Goal: Register for event/course

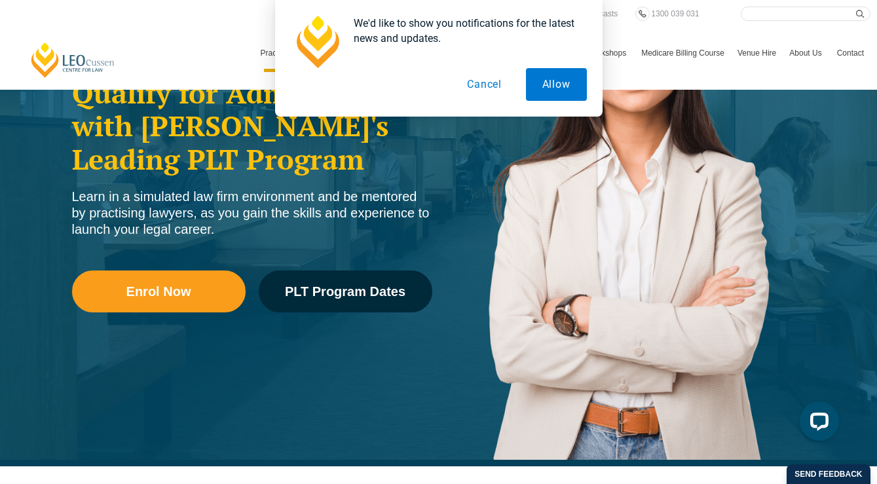
click at [479, 81] on button "Cancel" at bounding box center [484, 84] width 67 height 33
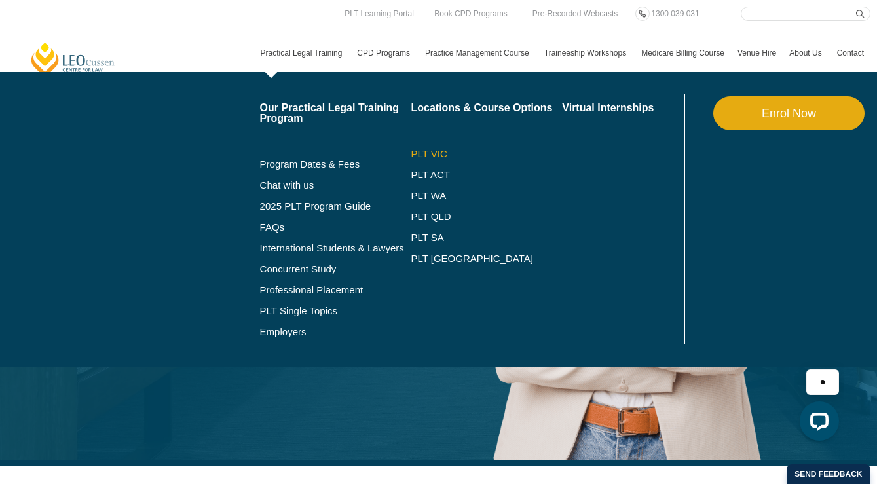
click at [411, 149] on link "PLT VIC" at bounding box center [486, 154] width 151 height 10
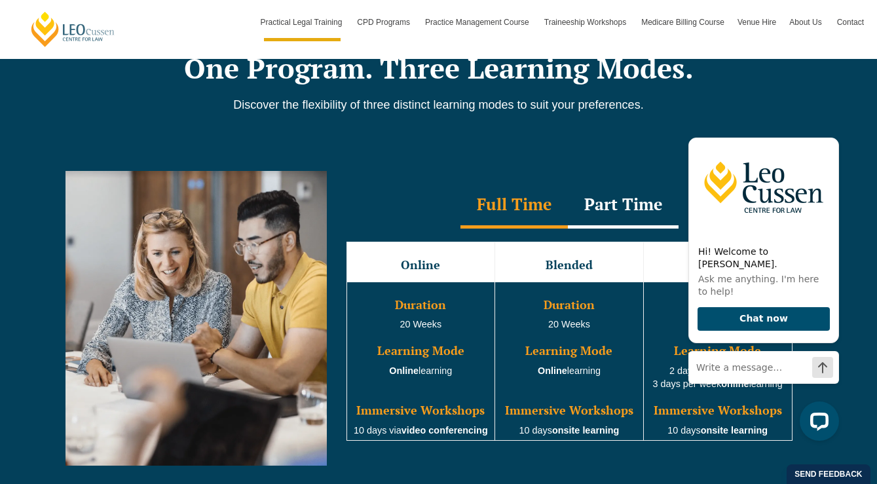
scroll to position [1138, 0]
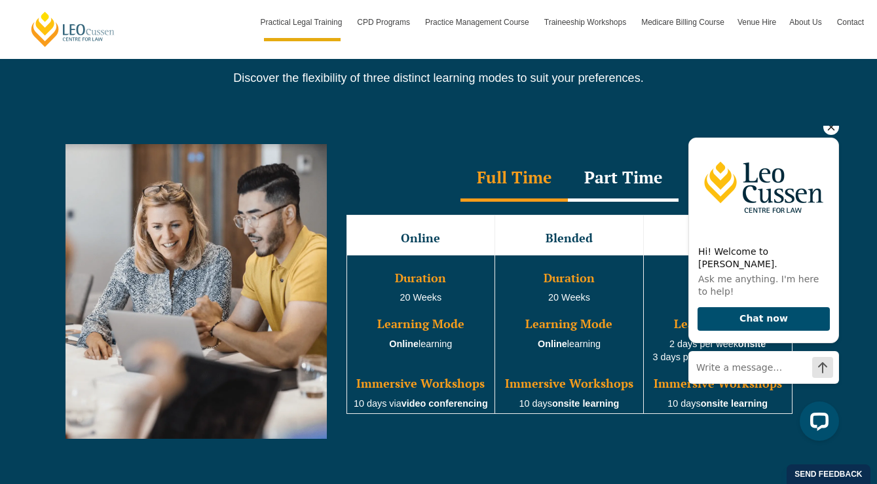
click at [827, 135] on icon "Hide greeting" at bounding box center [831, 127] width 16 height 16
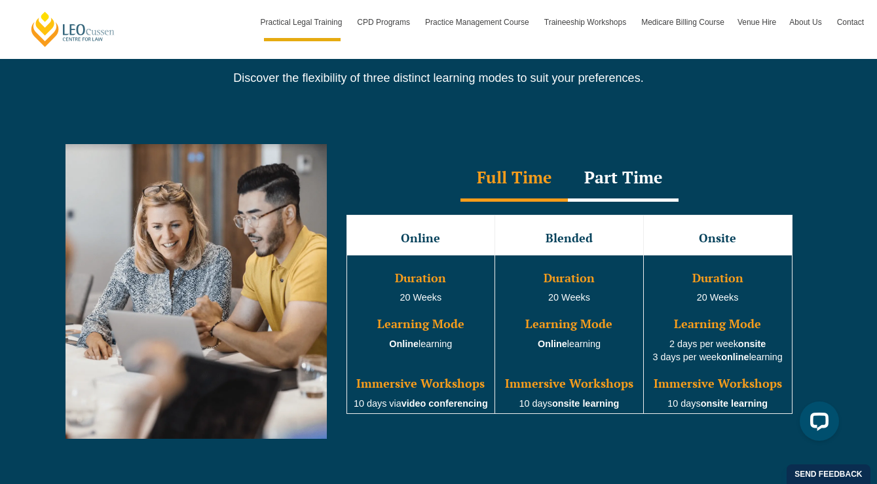
click at [664, 181] on div "Part Time" at bounding box center [623, 179] width 111 height 46
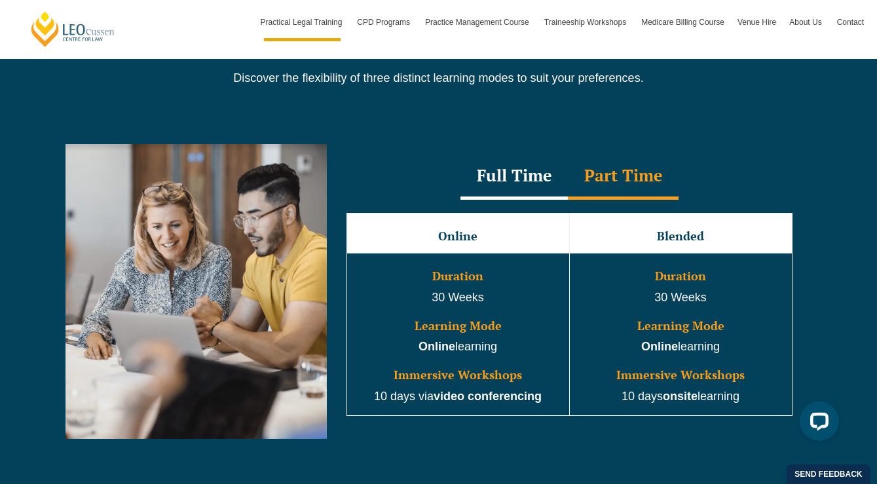
click at [516, 165] on div "Full Time" at bounding box center [513, 177] width 107 height 46
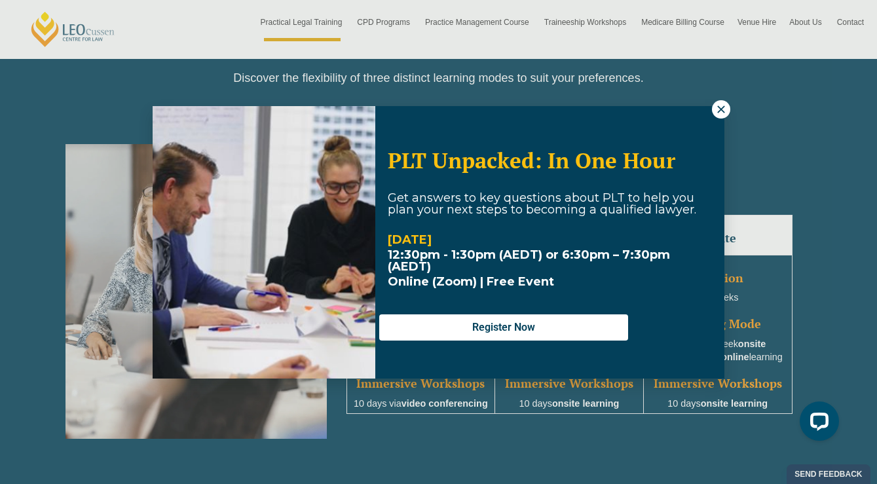
click at [722, 114] on icon at bounding box center [721, 109] width 12 height 12
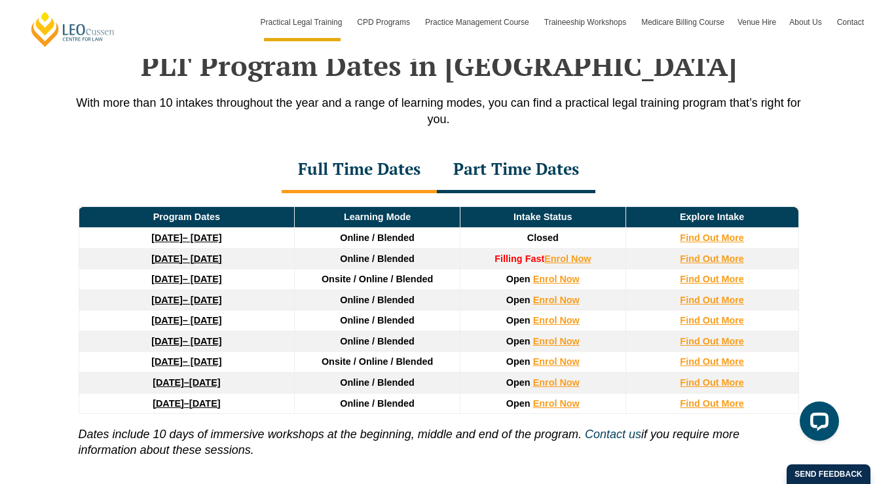
scroll to position [1726, 0]
